Goal: Task Accomplishment & Management: Use online tool/utility

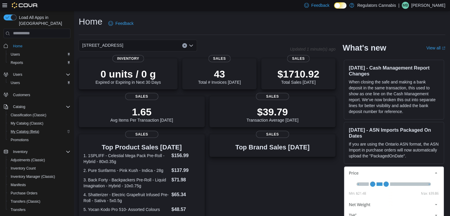
scroll to position [50, 0]
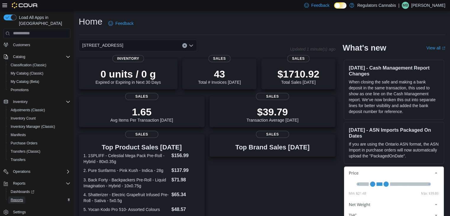
click at [20, 197] on span "Reports" at bounding box center [17, 199] width 12 height 7
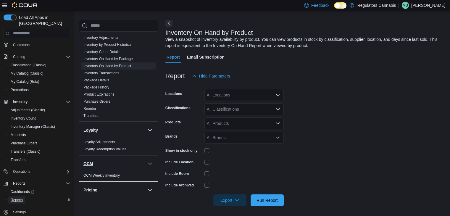
scroll to position [207, 0]
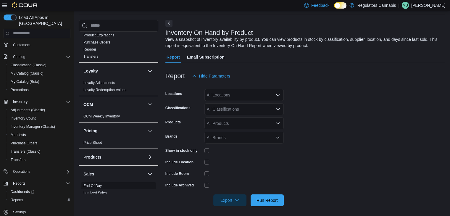
click at [96, 185] on link "End Of Day" at bounding box center [92, 186] width 18 height 4
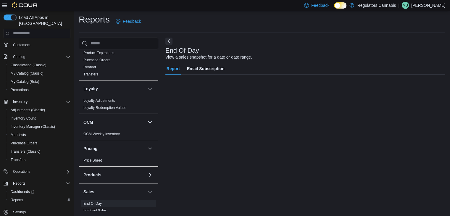
scroll to position [2, 0]
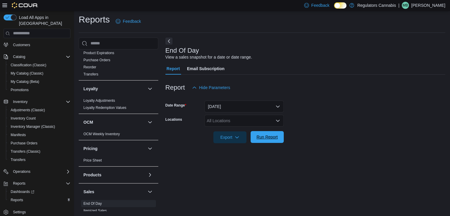
click at [270, 142] on span "Run Report" at bounding box center [267, 137] width 26 height 12
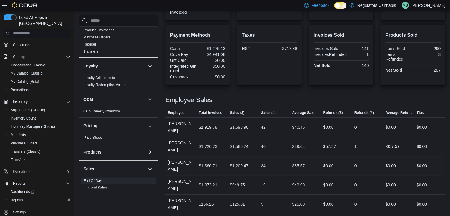
scroll to position [103, 0]
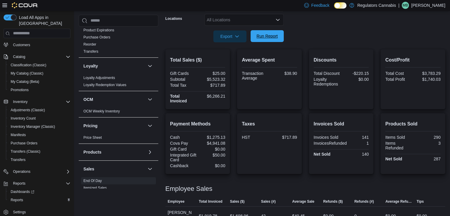
click at [269, 37] on span "Run Report" at bounding box center [266, 36] width 21 height 6
